Goal: Task Accomplishment & Management: Complete application form

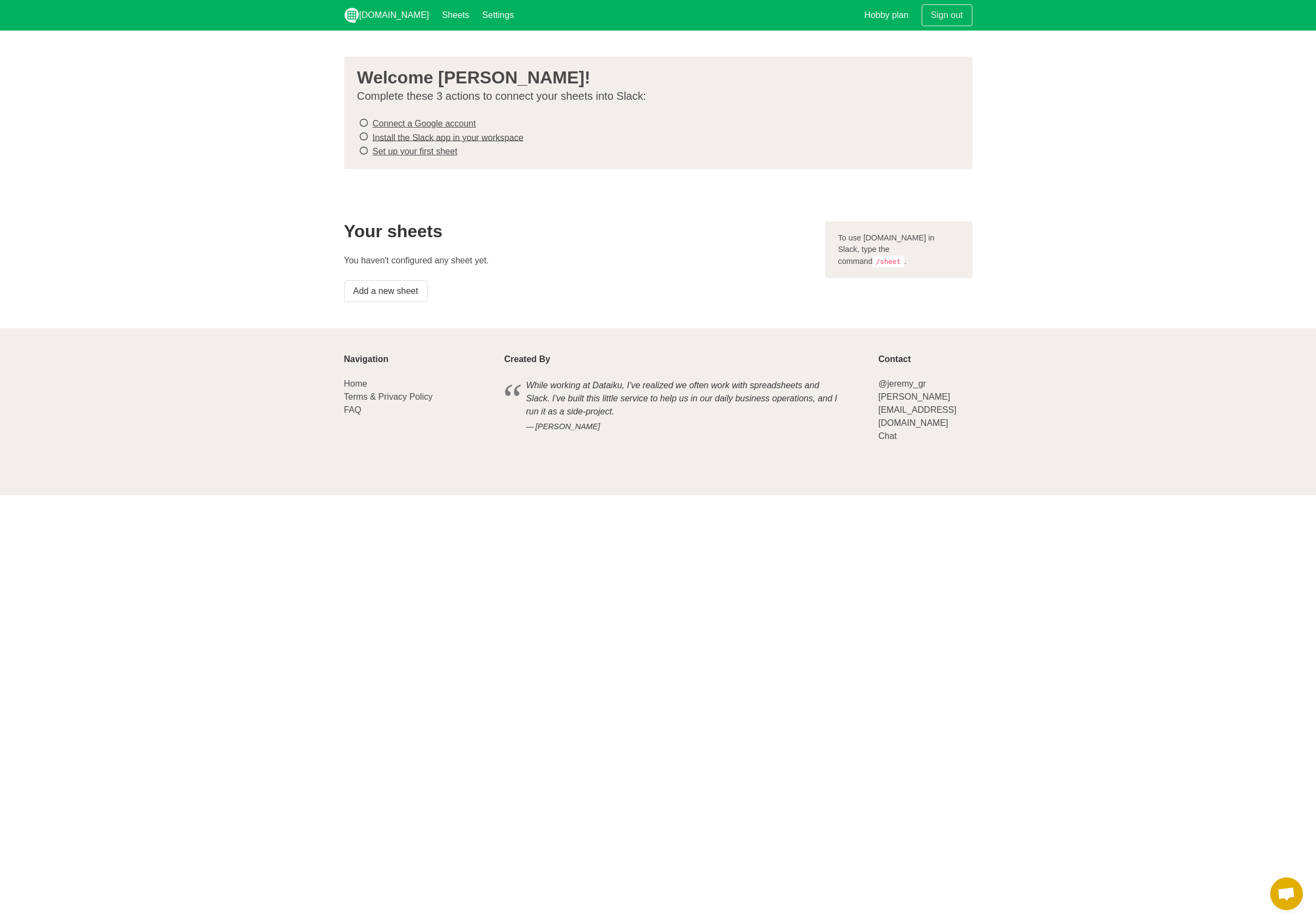
click at [439, 124] on link "Connect a Google account" at bounding box center [424, 123] width 103 height 10
click at [465, 137] on link "Install the Slack app in your workspace" at bounding box center [448, 137] width 151 height 10
click at [437, 152] on link "Set up your first sheet" at bounding box center [415, 151] width 85 height 10
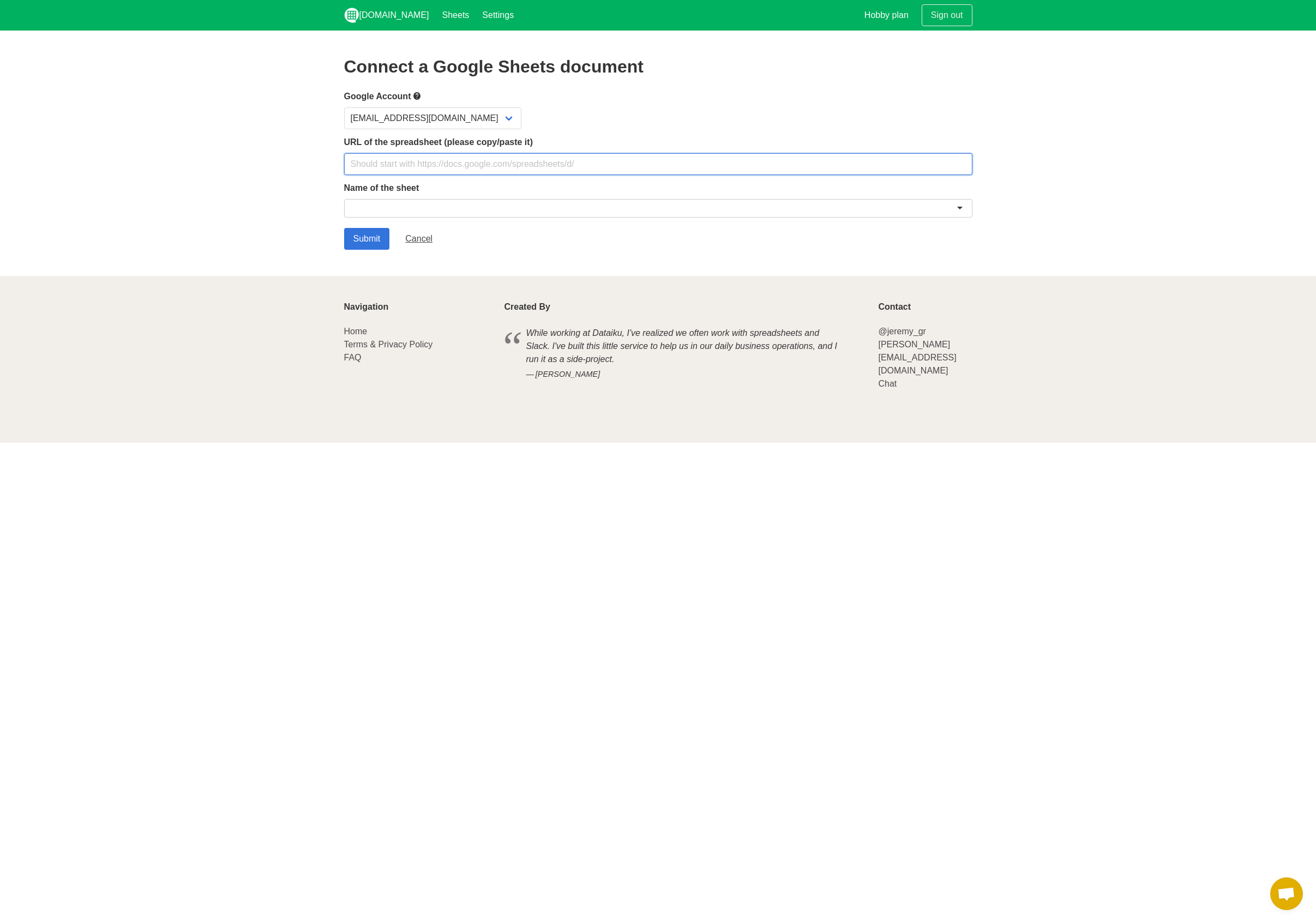
click at [406, 156] on input "text" at bounding box center [658, 164] width 628 height 21
click at [515, 167] on input "text" at bounding box center [658, 164] width 628 height 21
paste input "https://docs.google.com/spreadsheets/d/1QCiIv8oKOpBlWpietFoz-ePU8I6Q2-abv6jKmOf…"
type input "https://docs.google.com/spreadsheets/d/1QCiIv8oKOpBlWpietFoz-ePU8I6Q2-abv6jKmOf…"
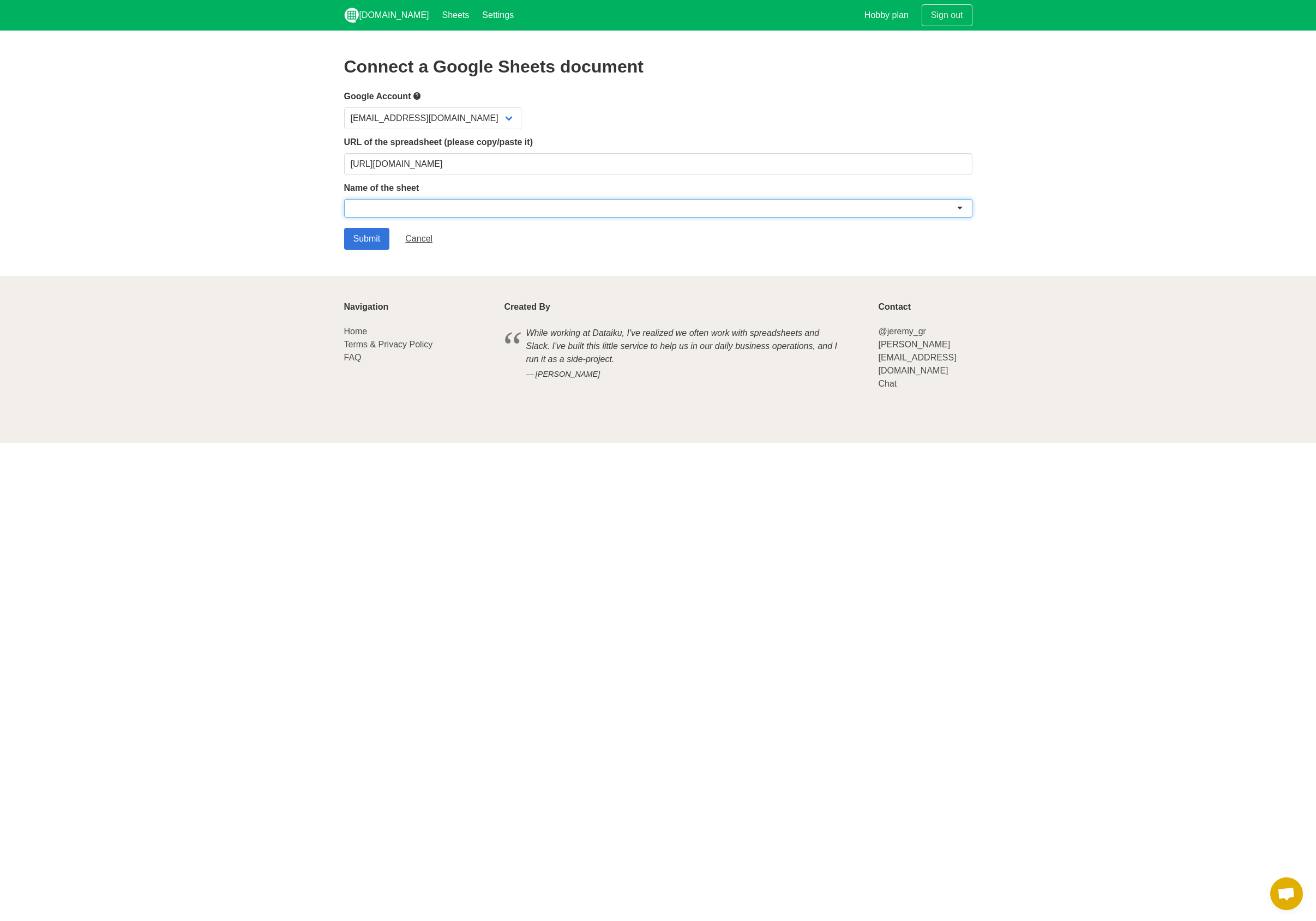
click at [777, 206] on div at bounding box center [658, 208] width 628 height 19
click at [965, 207] on div at bounding box center [658, 208] width 628 height 19
click at [957, 207] on div at bounding box center [658, 208] width 628 height 19
click at [497, 203] on div at bounding box center [658, 208] width 628 height 19
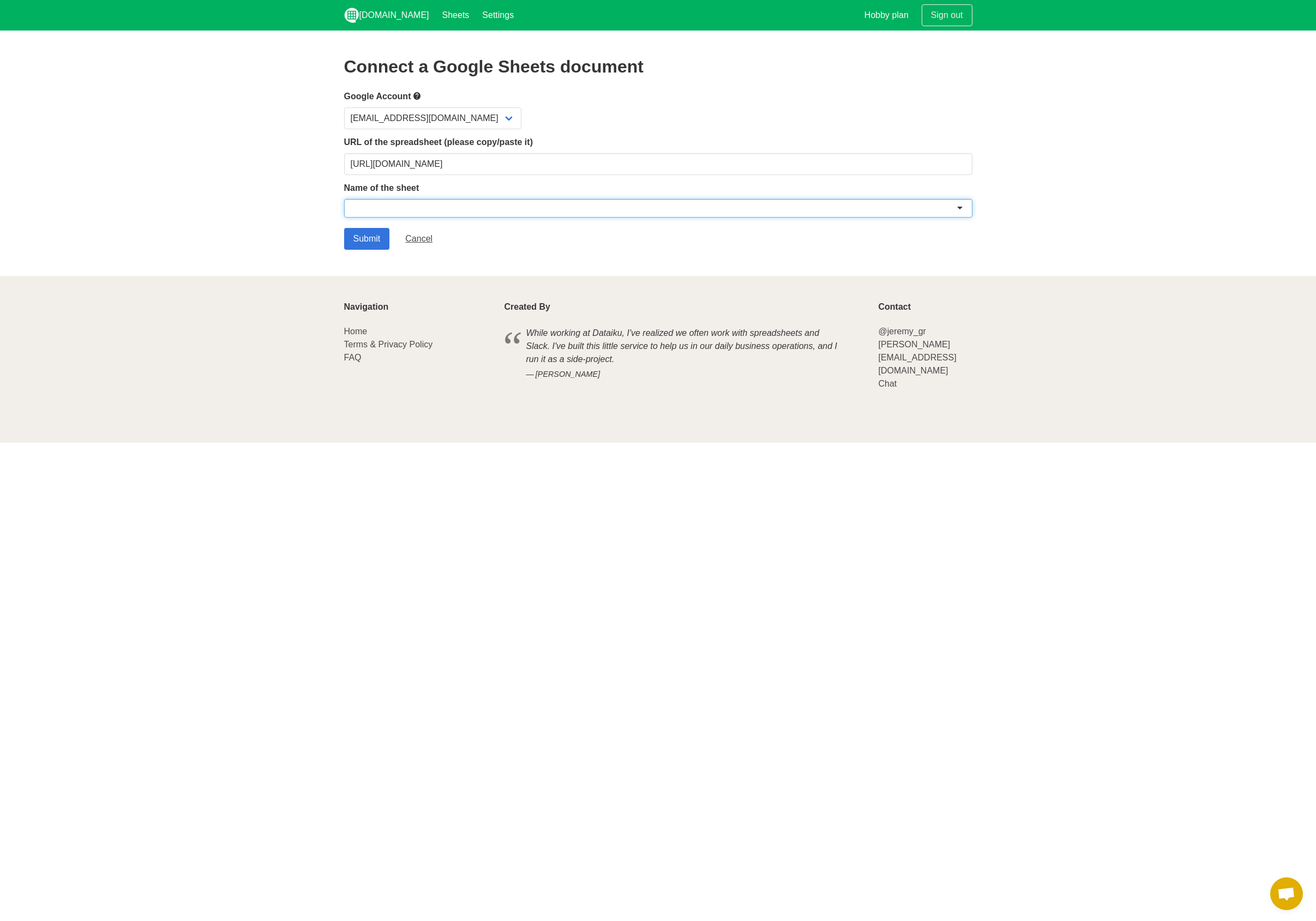
paste input "OG/Video Knowledge Sharing"
type input "OG/Video Knowledge Sharing"
click at [372, 239] on input "Submit" at bounding box center [367, 239] width 46 height 21
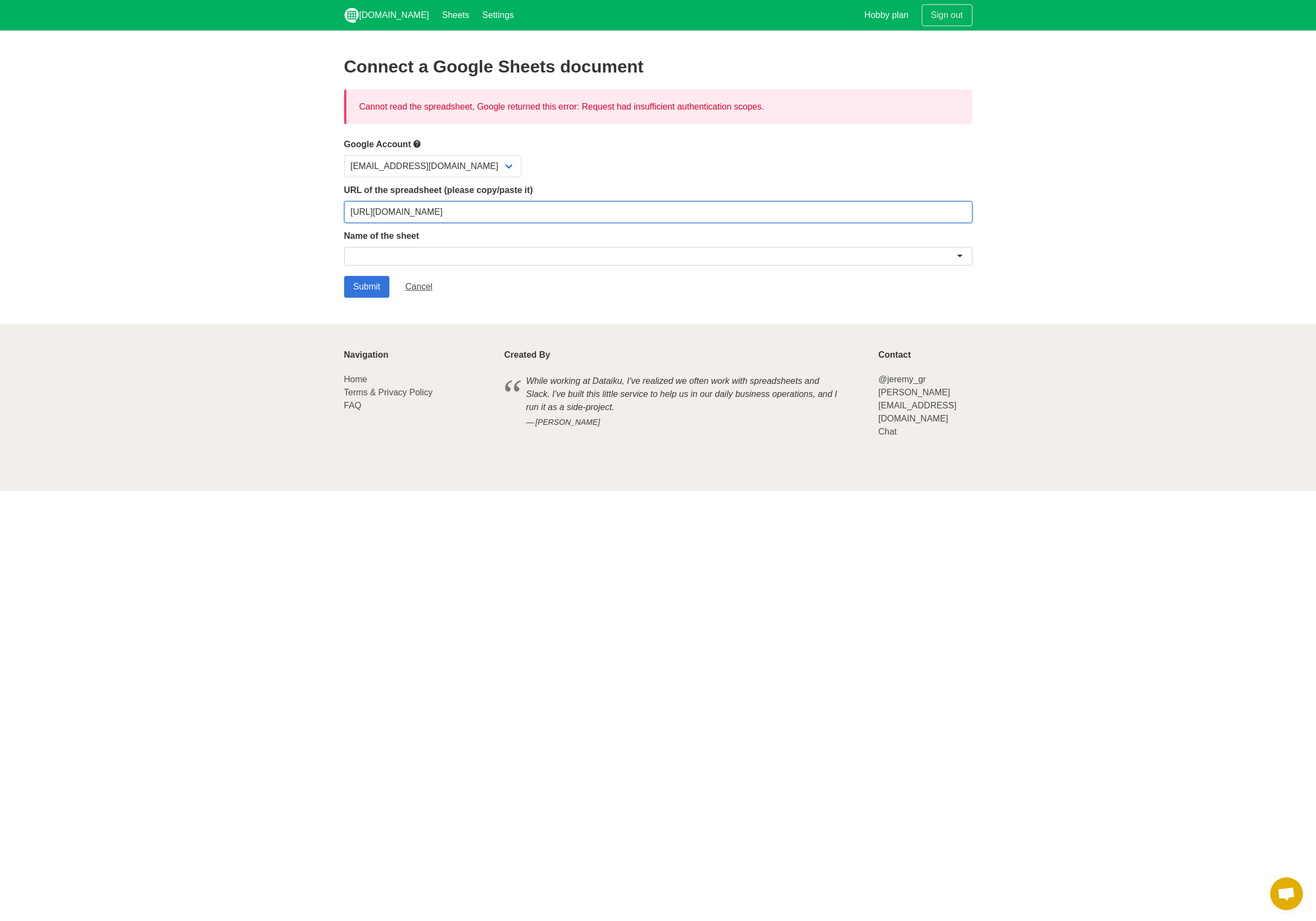
click at [500, 212] on input "https://docs.google.com/spreadsheets/d/1QCiIv8oKOpBlWpietFoz-ePU8I6Q2-abv6jKmOf…" at bounding box center [658, 212] width 628 height 21
paste input "https://docs.google.com/spreadsheets/d/1QCiIv8oKOpBlWpietFoz-ePU8I6Q2-abv6jKmOf…"
type input "https://docs.google.com/spreadsheets/d/1QCiIv8oKOpBlWpietFoz-ePU8I6Q2-abv6jKmOf…"
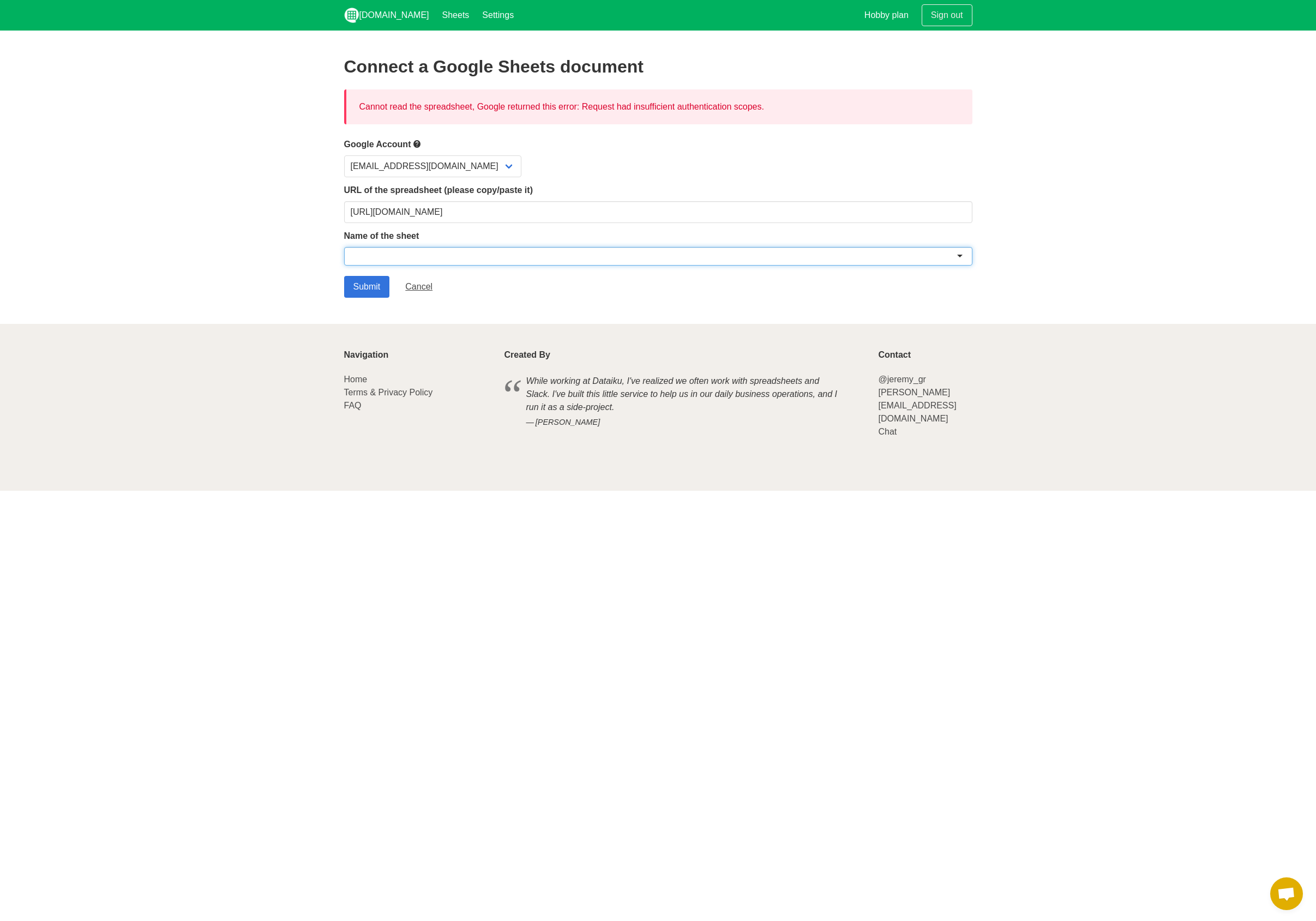
click at [383, 258] on div at bounding box center [658, 256] width 628 height 19
click at [481, 262] on div at bounding box center [658, 256] width 628 height 19
paste input "OG/Video Knowledge Sharing"
type input "OG/Video Knowledge Sharing"
click at [373, 287] on input "Submit" at bounding box center [367, 286] width 46 height 21
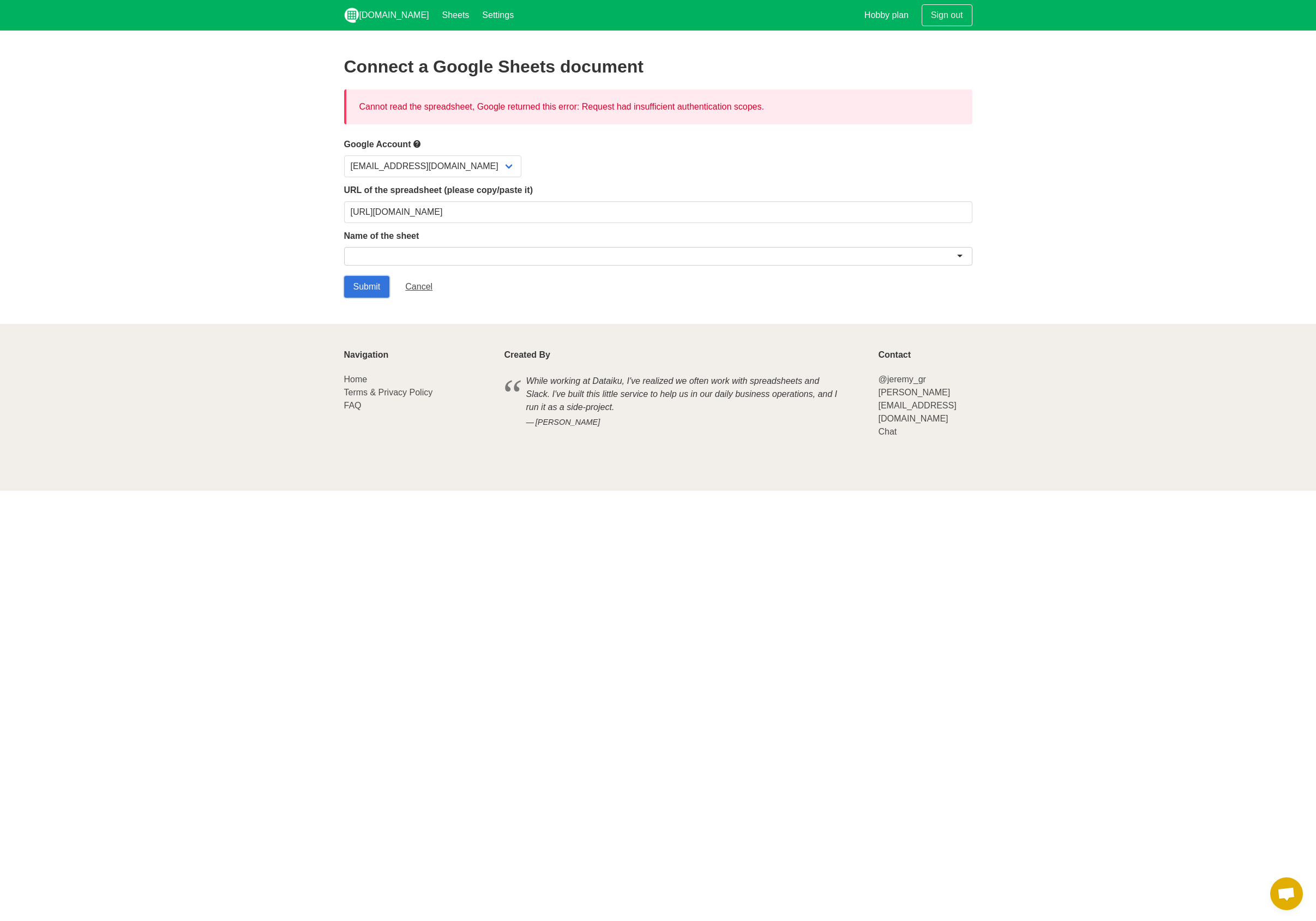
click at [373, 287] on input "Submit" at bounding box center [367, 286] width 46 height 21
click at [426, 170] on select "[EMAIL_ADDRESS][DOMAIN_NAME]" at bounding box center [432, 166] width 177 height 21
click at [344, 156] on select "[EMAIL_ADDRESS][DOMAIN_NAME]" at bounding box center [432, 166] width 177 height 21
click at [496, 164] on div "[EMAIL_ADDRESS][DOMAIN_NAME]" at bounding box center [658, 166] width 628 height 21
